Goal: Transaction & Acquisition: Purchase product/service

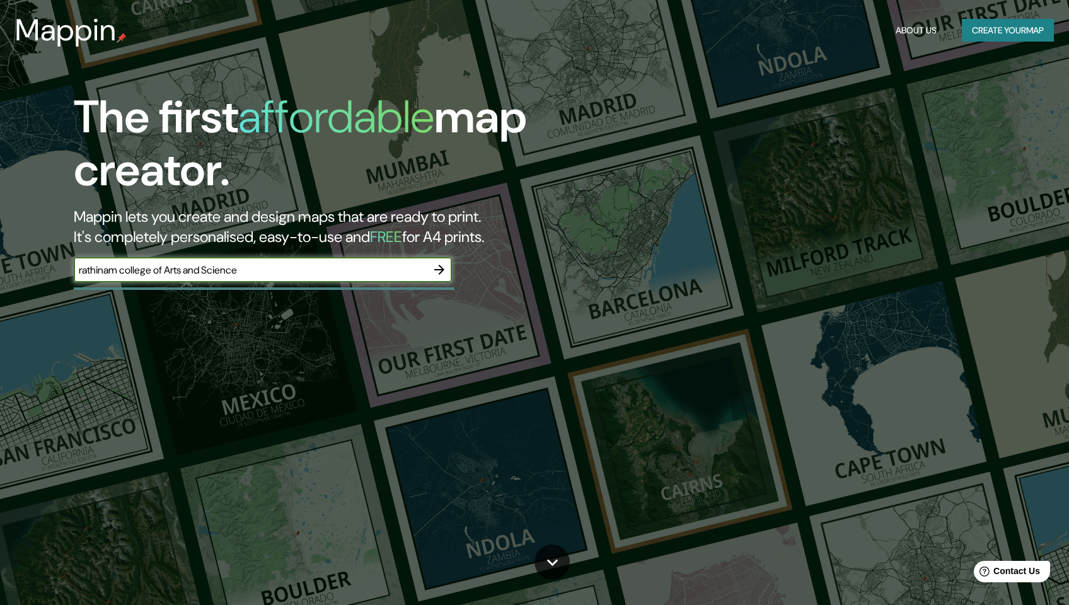
type input "rathinam college of Arts and Science"
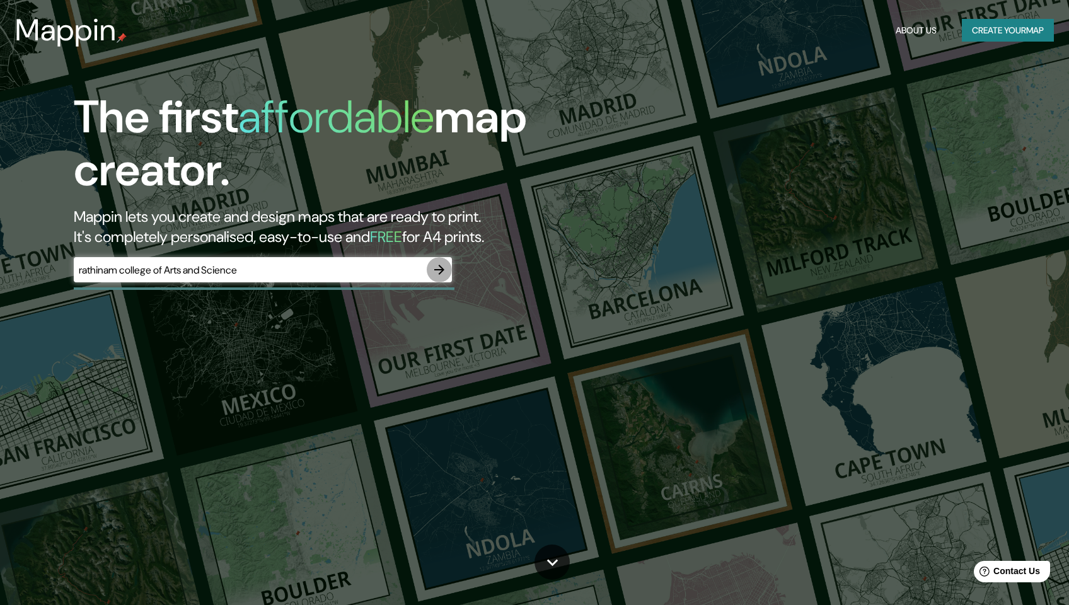
click at [439, 265] on icon "button" at bounding box center [439, 270] width 10 height 10
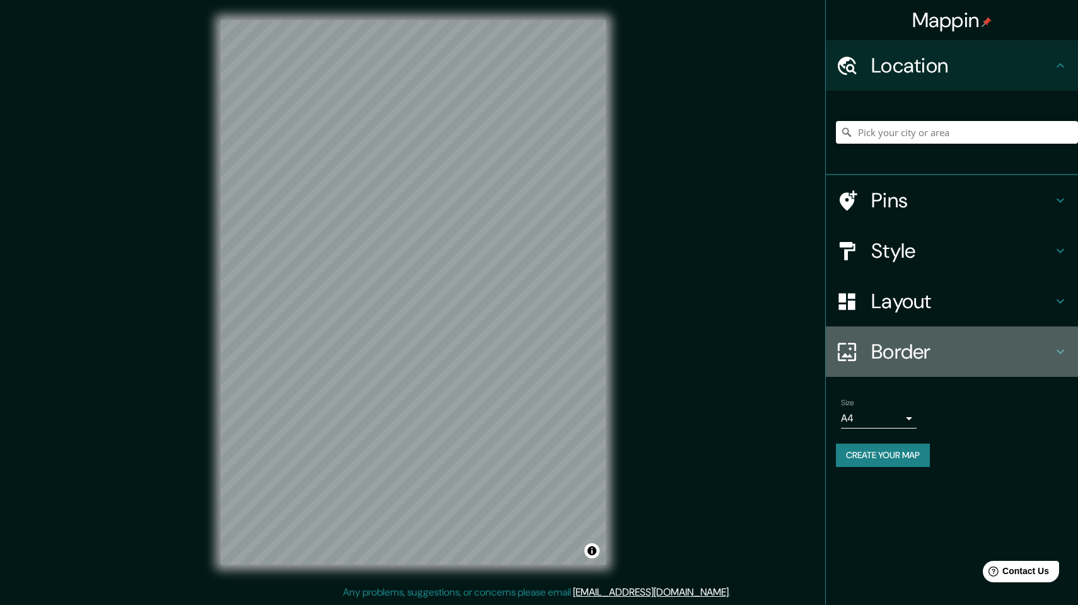
click at [885, 349] on h4 "Border" at bounding box center [962, 351] width 182 height 25
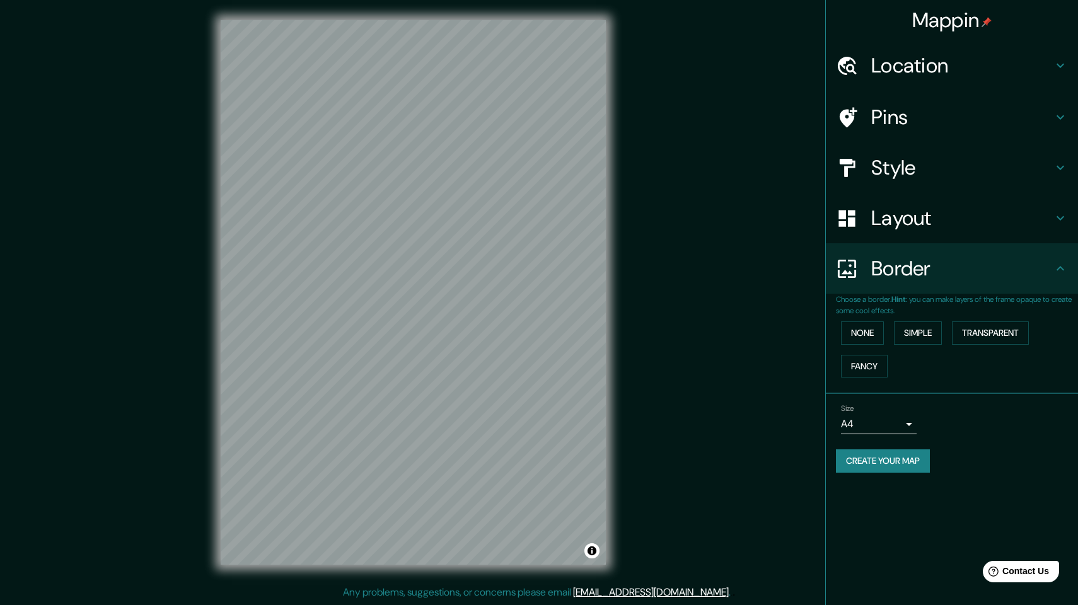
click at [901, 165] on h4 "Style" at bounding box center [962, 167] width 182 height 25
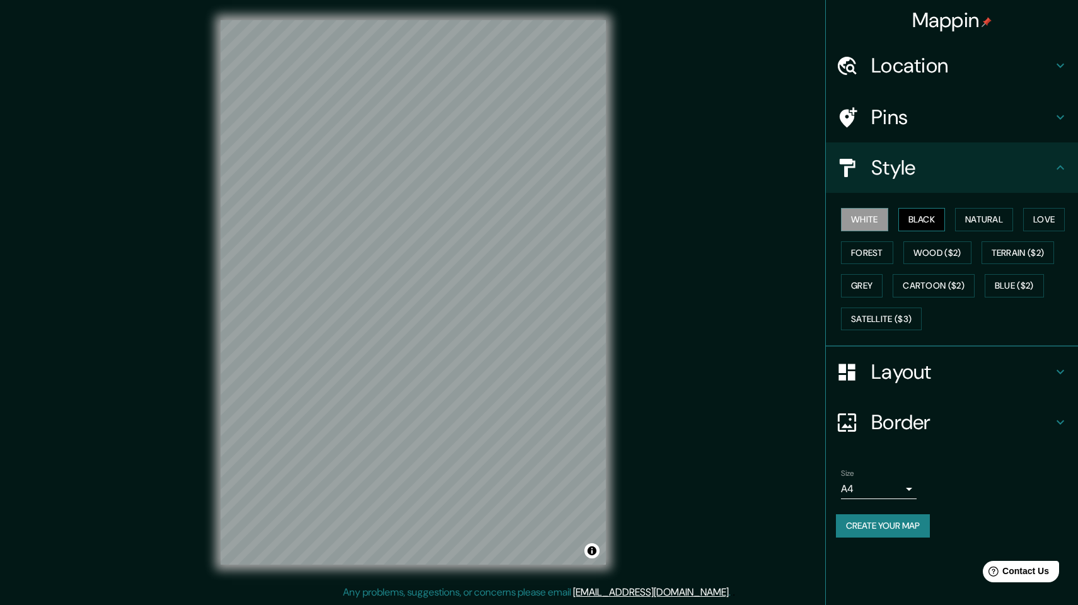
click at [937, 217] on button "Black" at bounding box center [921, 219] width 47 height 23
click at [975, 221] on button "Natural" at bounding box center [984, 219] width 58 height 23
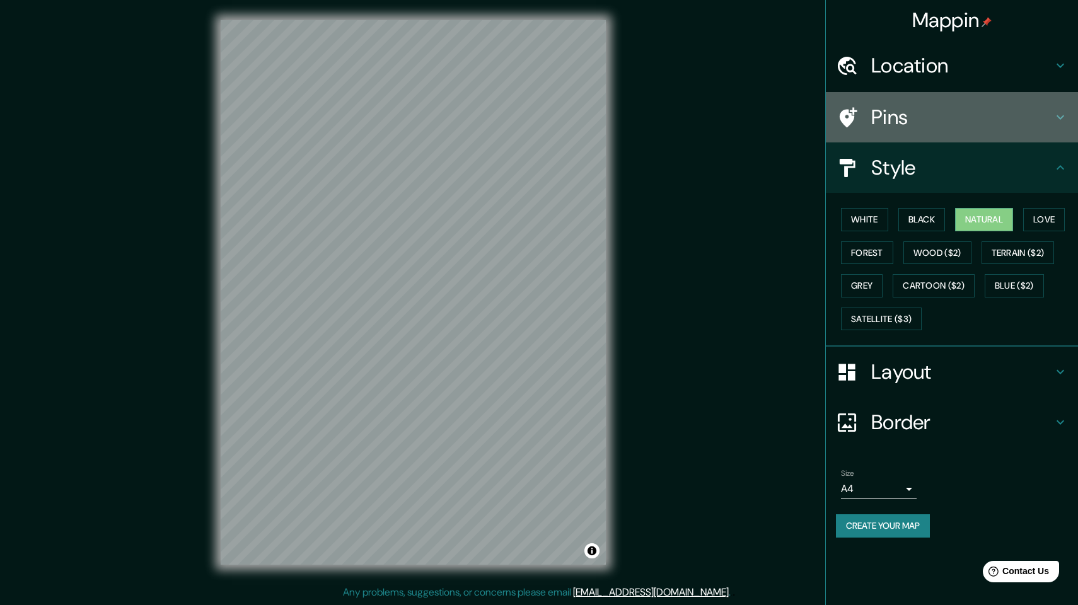
click at [910, 120] on h4 "Pins" at bounding box center [962, 117] width 182 height 25
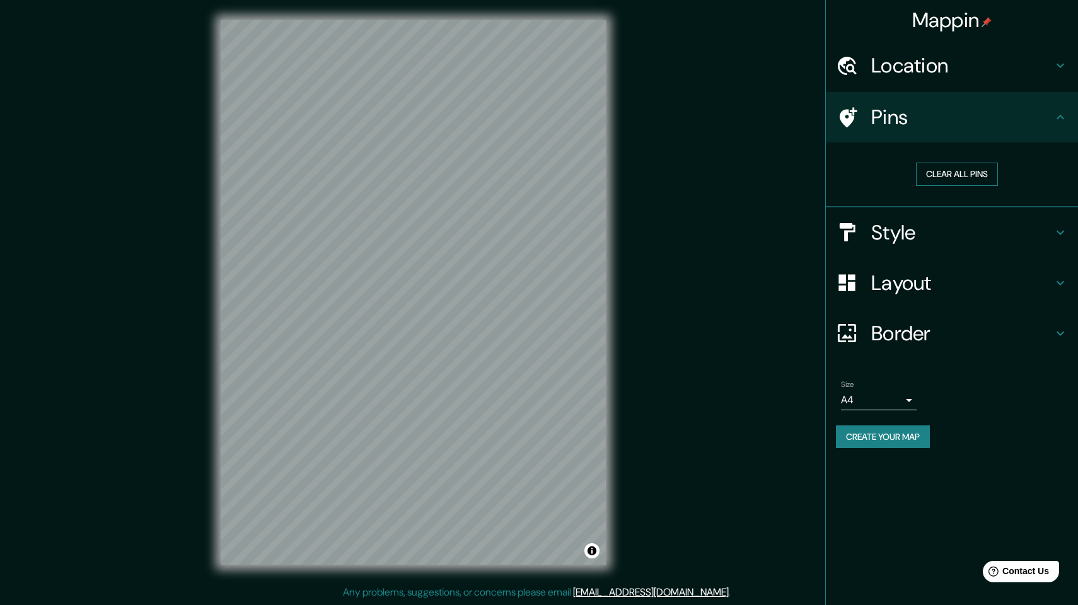
click at [951, 172] on button "Clear all pins" at bounding box center [957, 174] width 82 height 23
click at [921, 76] on h4 "Location" at bounding box center [962, 65] width 182 height 25
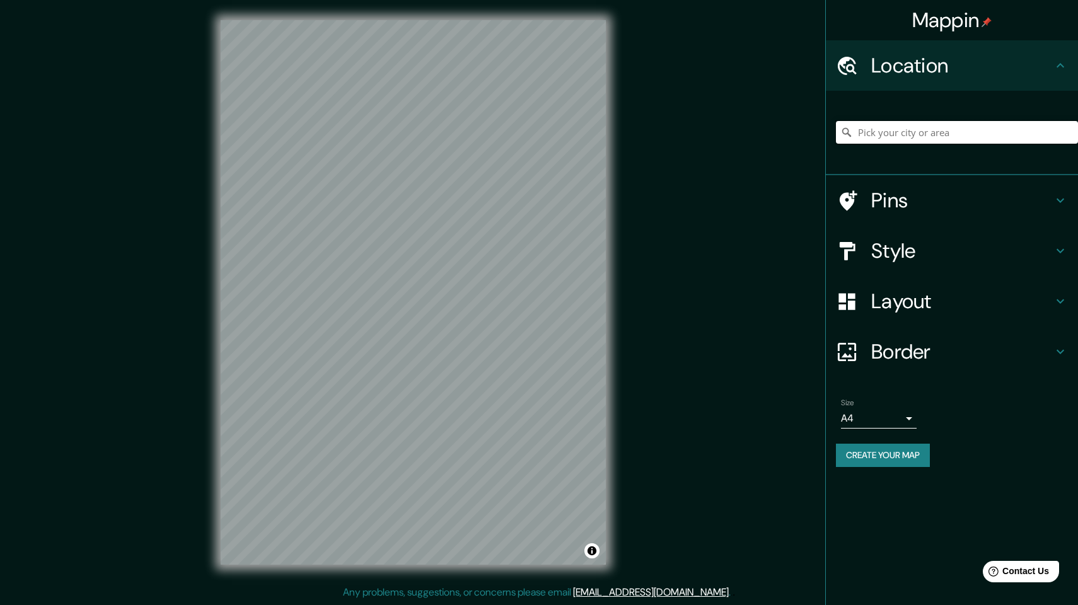
click at [928, 126] on input "Pick your city or area" at bounding box center [957, 132] width 242 height 23
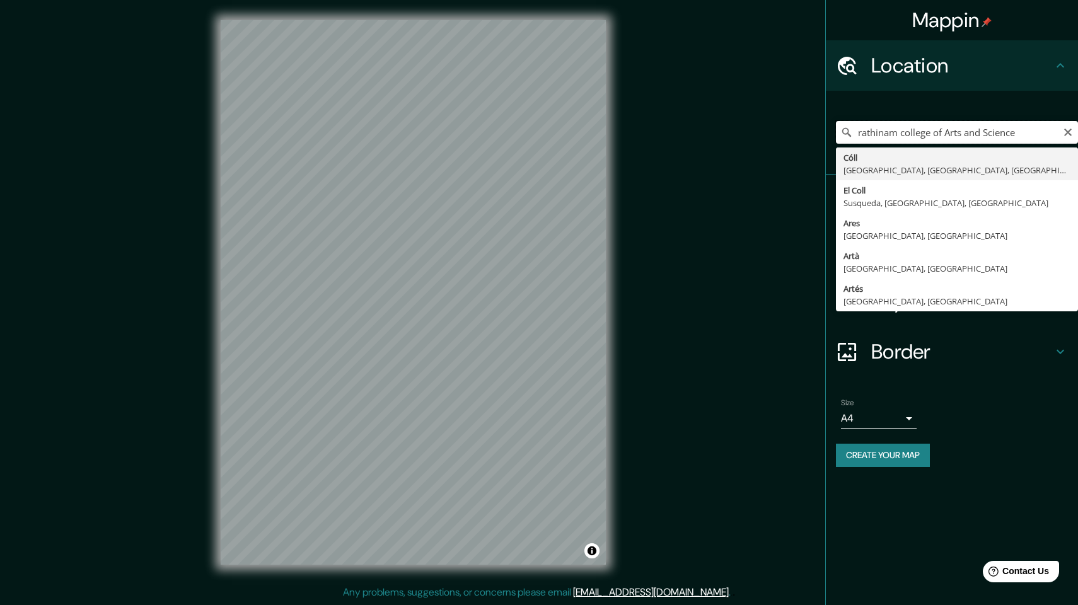
type input "Cóll, [GEOGRAPHIC_DATA], [GEOGRAPHIC_DATA], [GEOGRAPHIC_DATA]"
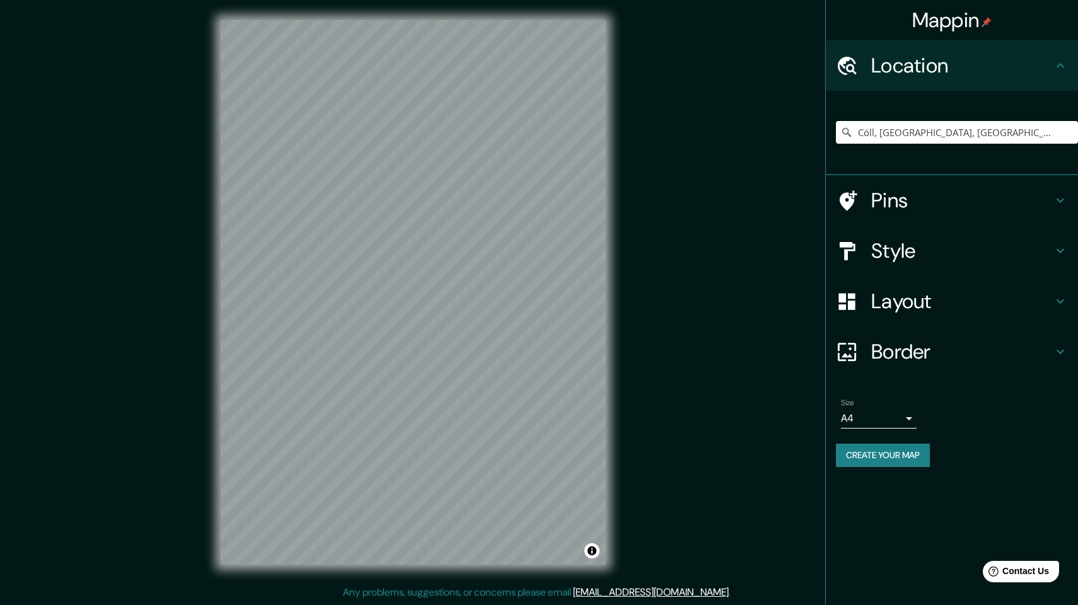
click at [1004, 382] on ul "Location [GEOGRAPHIC_DATA], [GEOGRAPHIC_DATA], [GEOGRAPHIC_DATA], [GEOGRAPHIC_D…" at bounding box center [952, 261] width 252 height 442
click at [902, 245] on h4 "Style" at bounding box center [962, 250] width 182 height 25
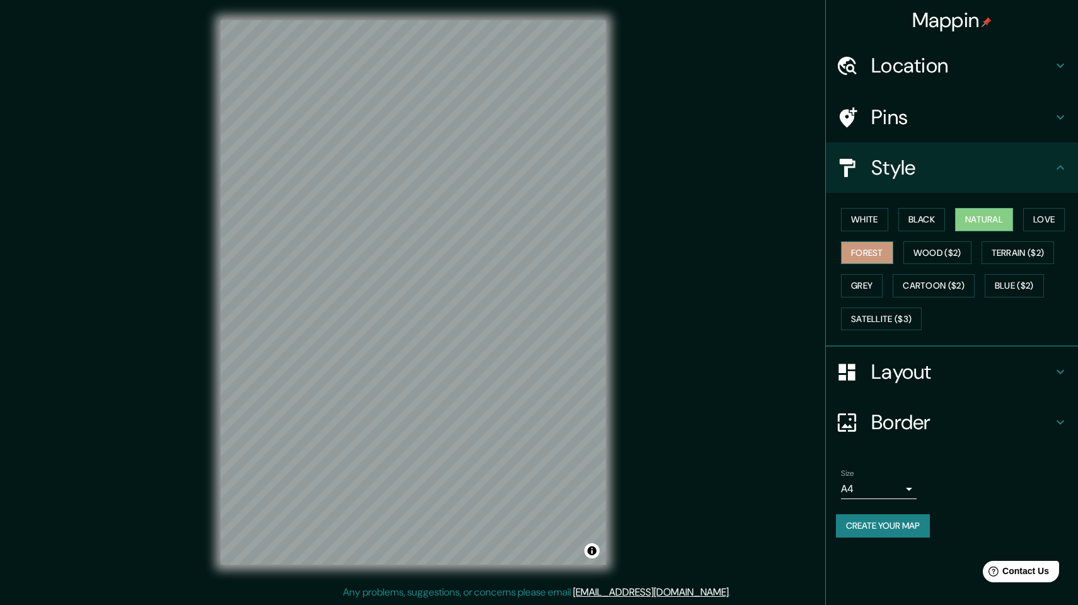
click at [877, 251] on button "Forest" at bounding box center [867, 252] width 52 height 23
click at [937, 252] on button "Wood ($2)" at bounding box center [937, 252] width 68 height 23
click at [869, 279] on button "Grey" at bounding box center [862, 285] width 42 height 23
click at [880, 221] on button "White" at bounding box center [864, 219] width 47 height 23
click at [928, 214] on button "Black" at bounding box center [921, 219] width 47 height 23
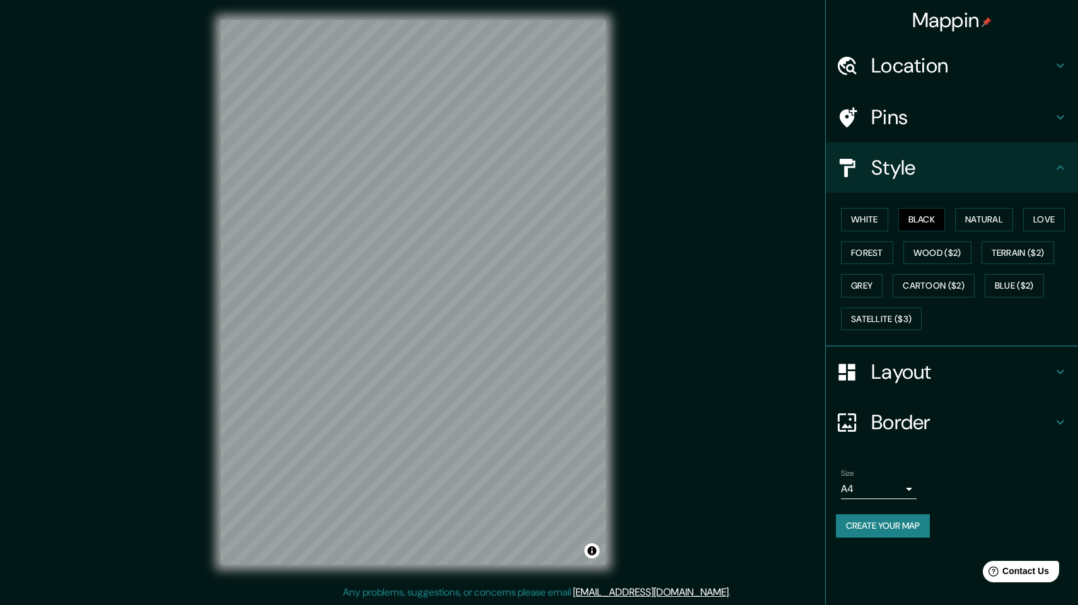
click at [907, 379] on h4 "Layout" at bounding box center [962, 371] width 182 height 25
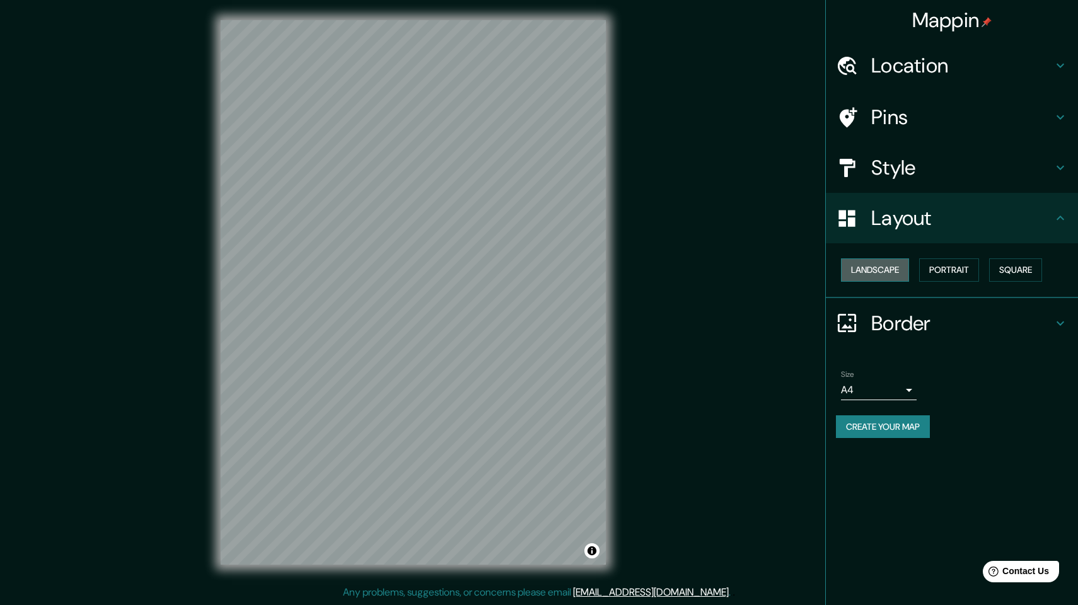
click at [893, 277] on button "Landscape" at bounding box center [875, 269] width 68 height 23
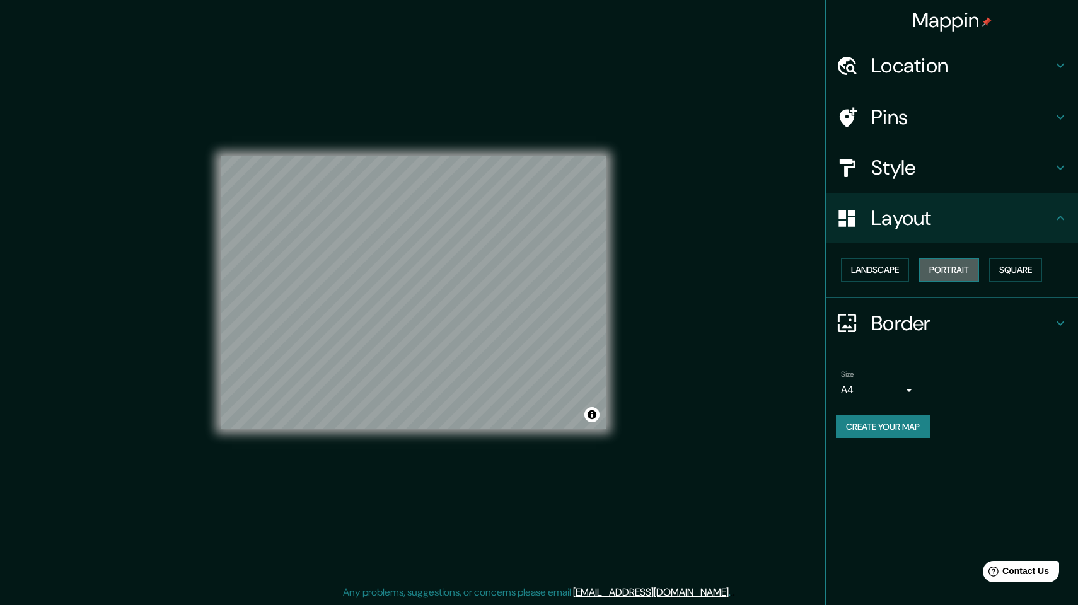
click at [961, 268] on button "Portrait" at bounding box center [949, 269] width 60 height 23
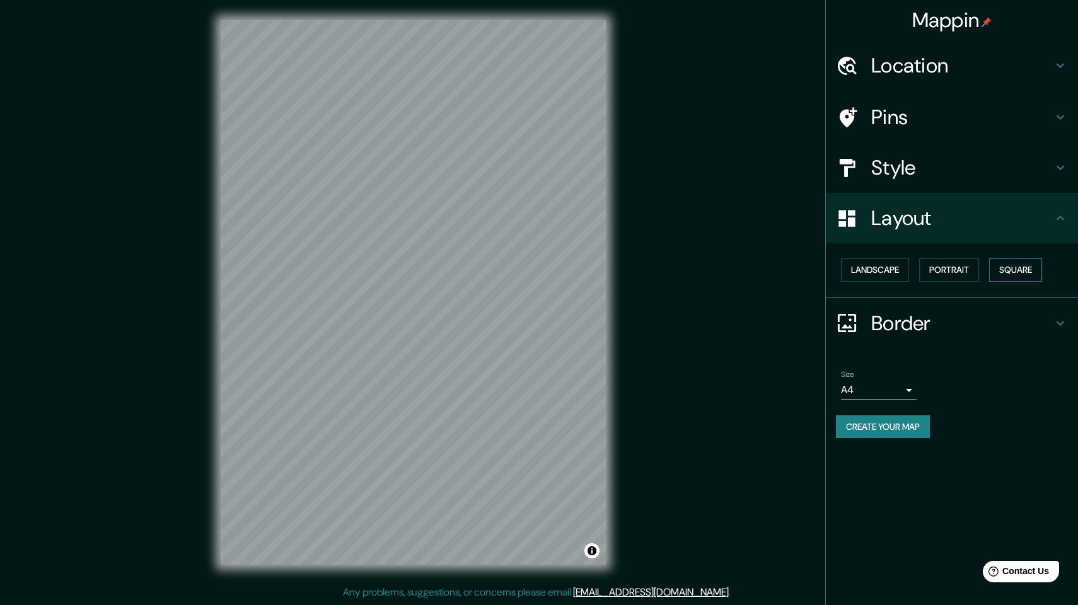
click at [1008, 265] on button "Square" at bounding box center [1015, 269] width 53 height 23
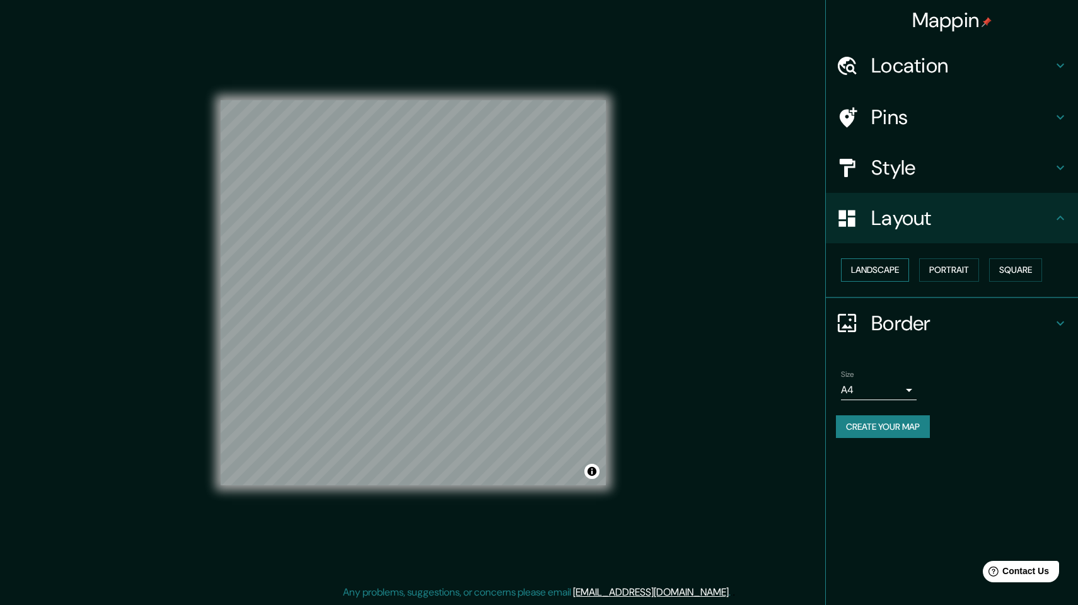
click at [892, 270] on button "Landscape" at bounding box center [875, 269] width 68 height 23
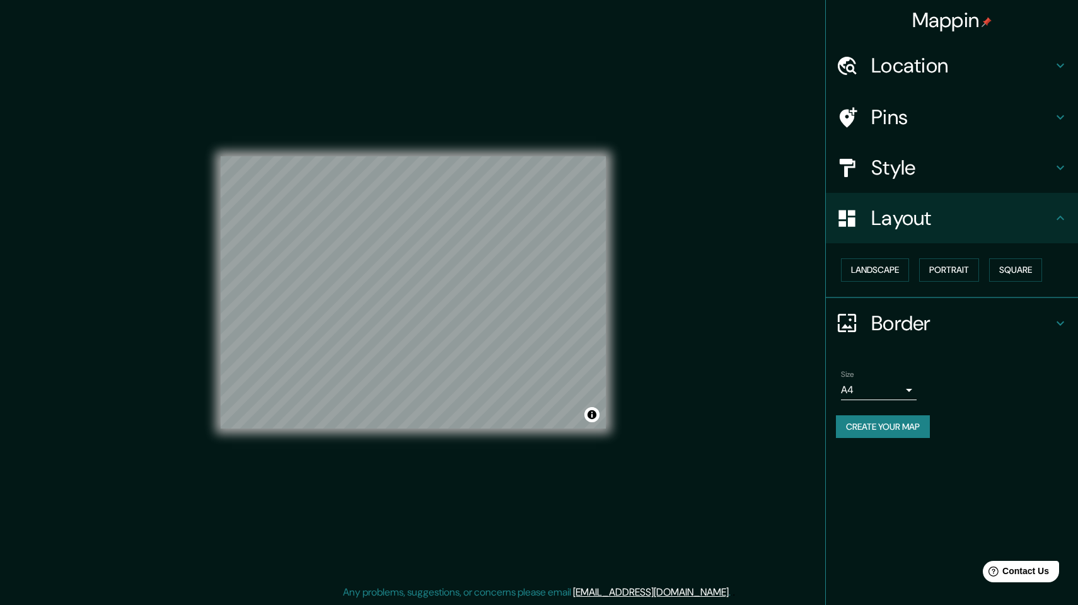
click at [908, 313] on h4 "Border" at bounding box center [962, 323] width 182 height 25
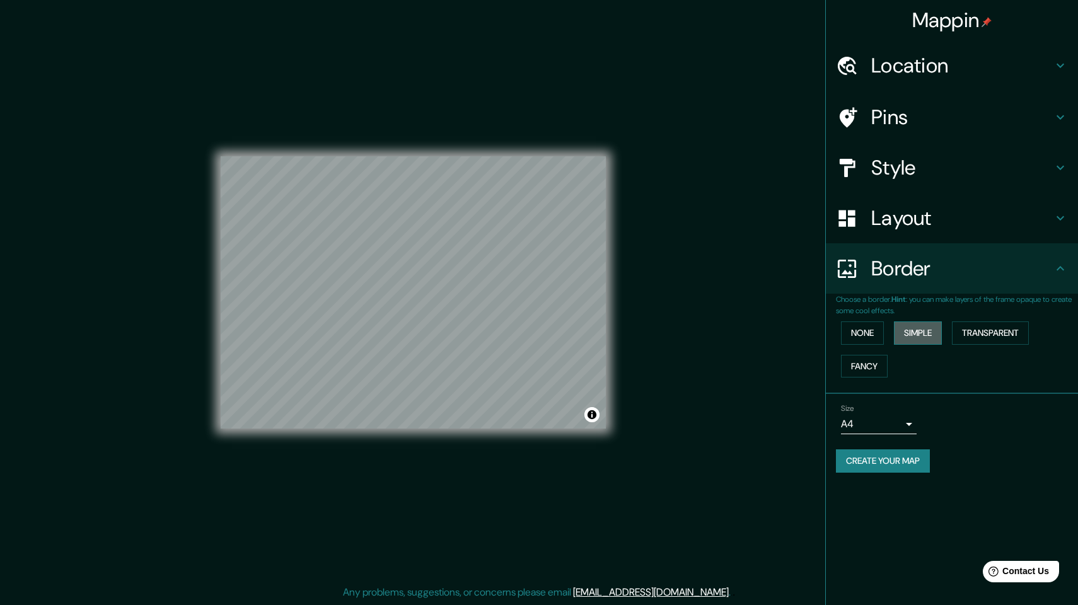
click at [935, 337] on button "Simple" at bounding box center [918, 332] width 48 height 23
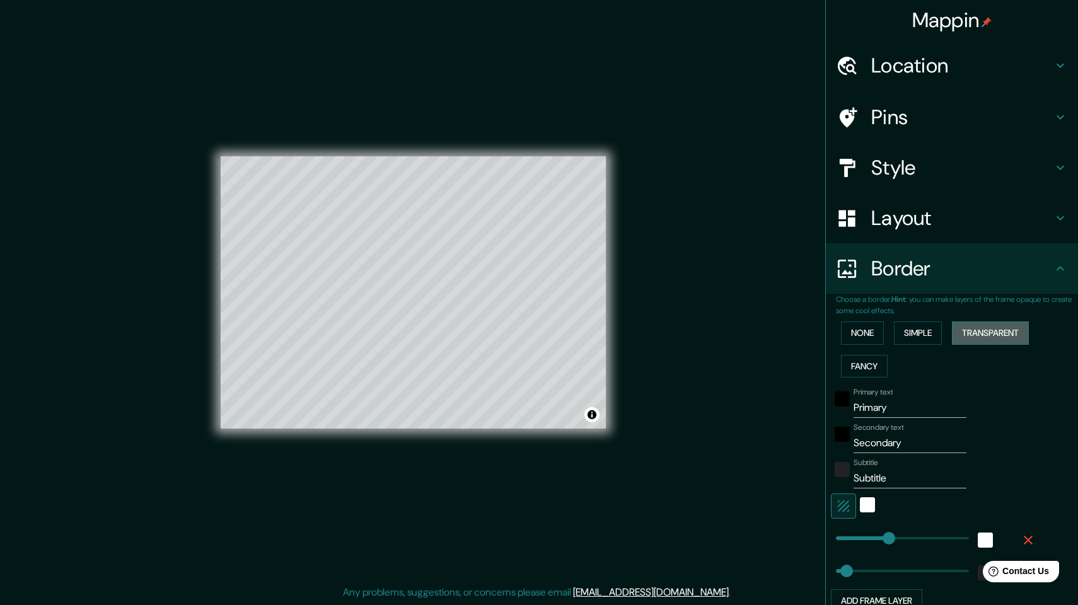
click at [981, 337] on button "Transparent" at bounding box center [990, 332] width 77 height 23
click at [843, 376] on div "None Simple Transparent Fancy" at bounding box center [957, 349] width 242 height 66
click at [854, 369] on button "Fancy" at bounding box center [864, 366] width 47 height 23
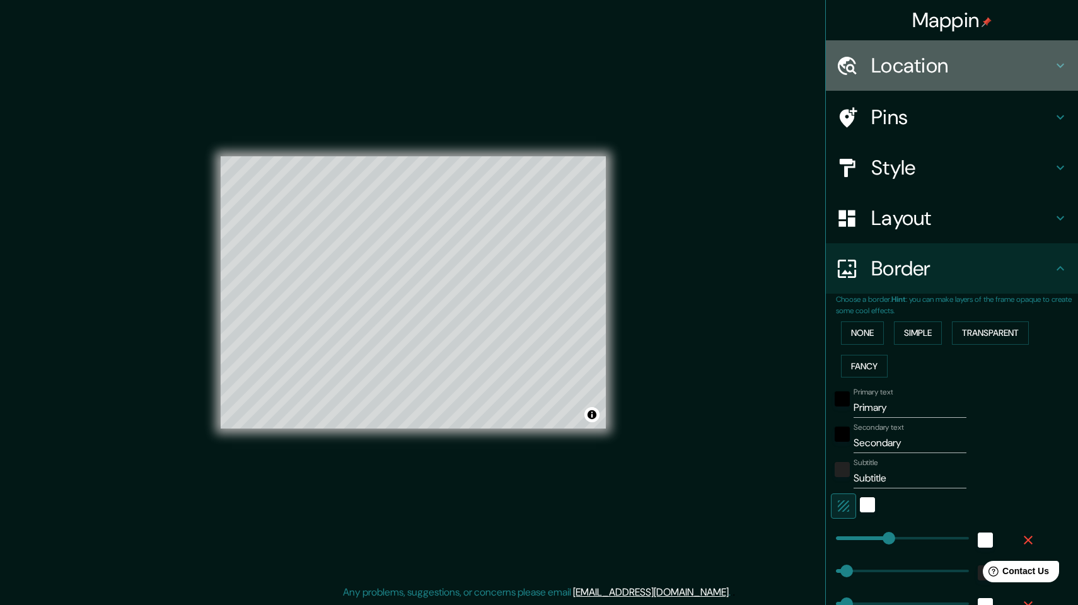
click at [904, 69] on h4 "Location" at bounding box center [962, 65] width 182 height 25
type input "244"
type input "49"
type input "24"
